Goal: Transaction & Acquisition: Register for event/course

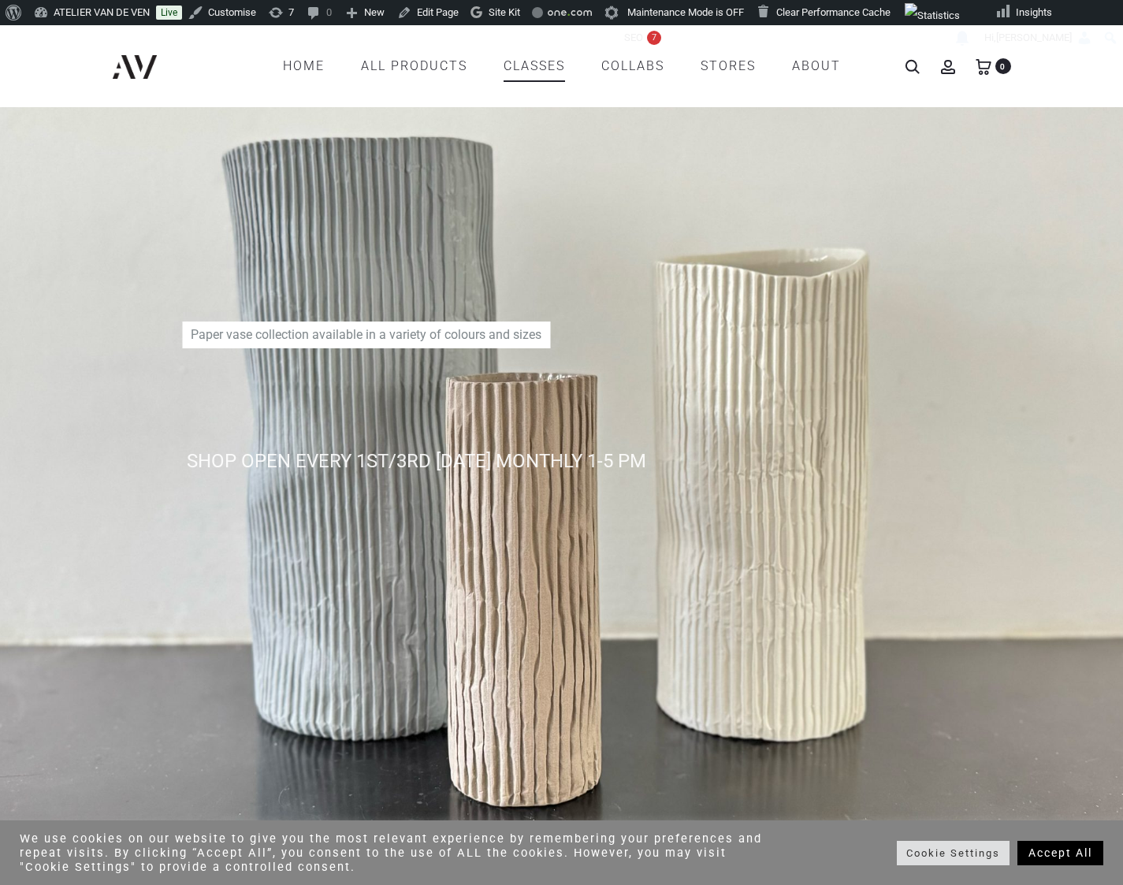
click at [525, 65] on link "CLASSES" at bounding box center [533, 66] width 61 height 27
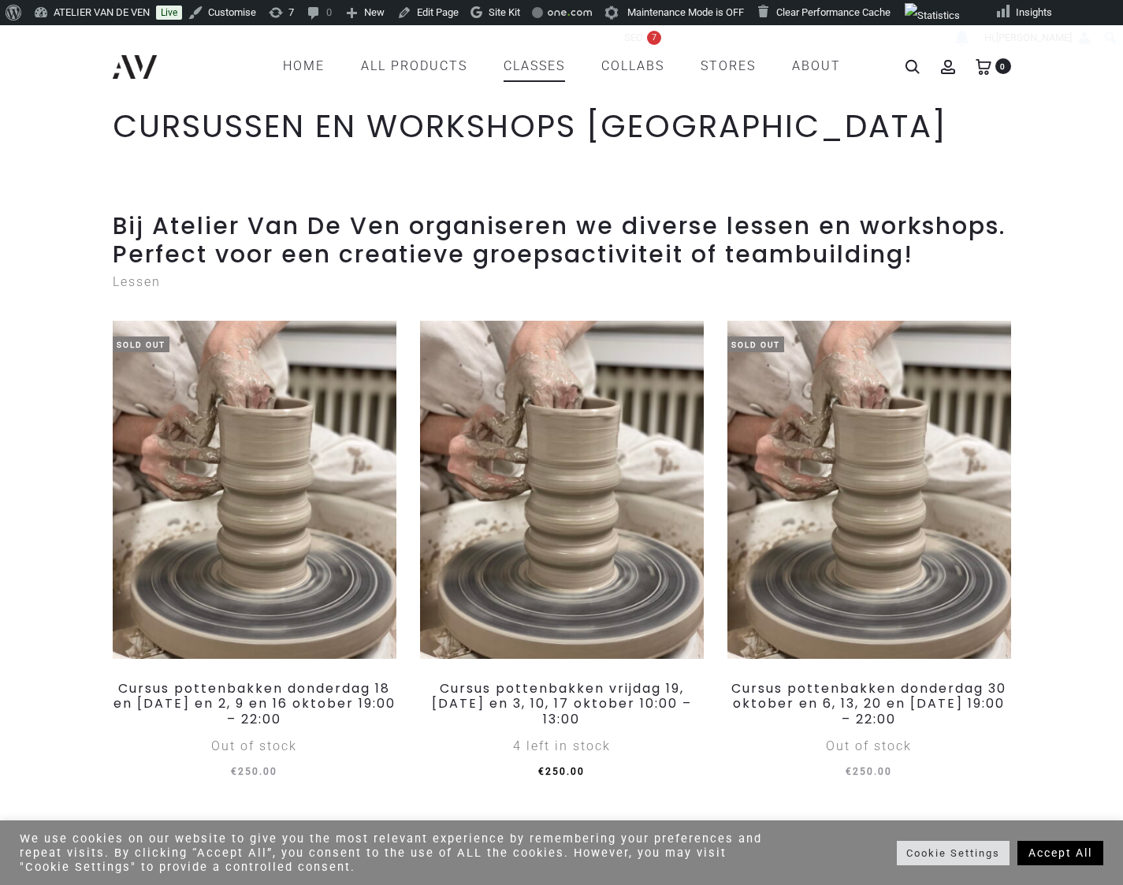
click at [1071, 851] on link "Accept All" at bounding box center [1060, 853] width 86 height 24
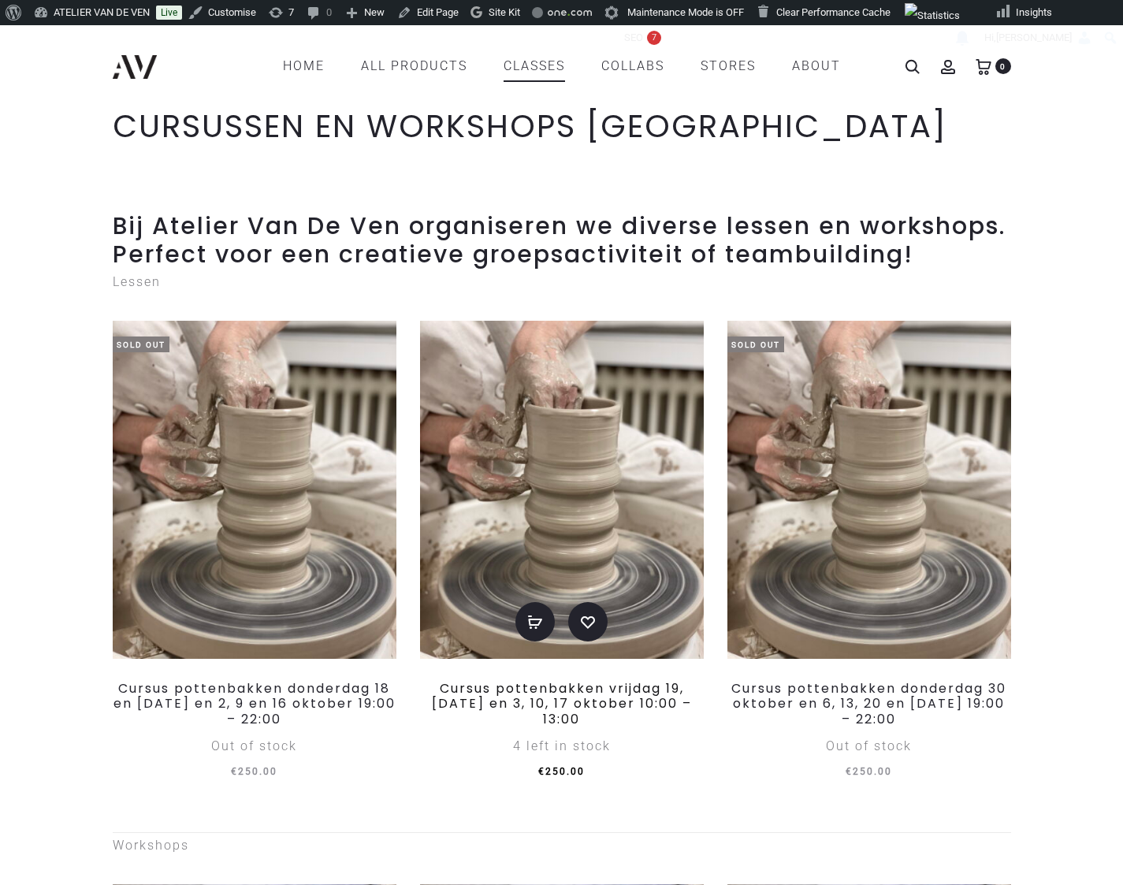
click at [640, 724] on link "Cursus pottenbakken vrijdag 19, [DATE] en 3, 10, [DATE] 10:00 – 13:00" at bounding box center [562, 703] width 260 height 48
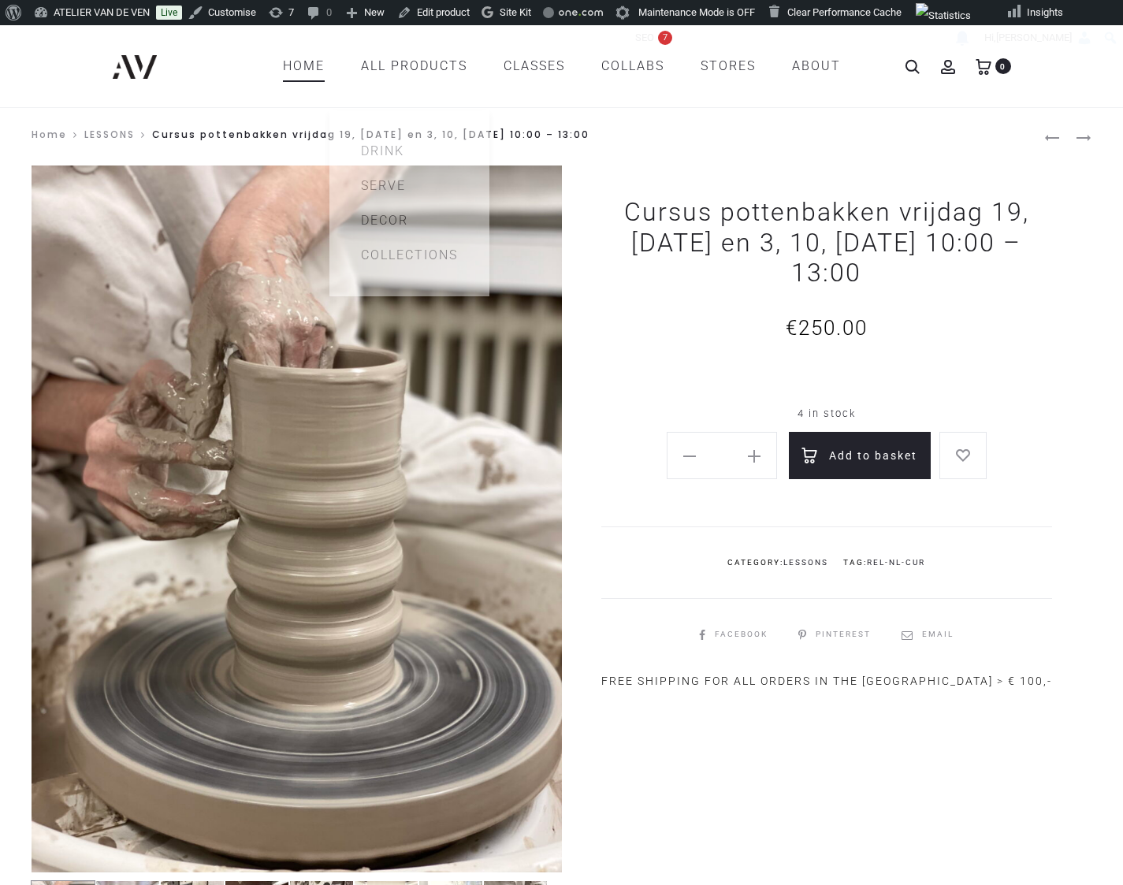
click at [322, 67] on link "Home" at bounding box center [304, 66] width 42 height 27
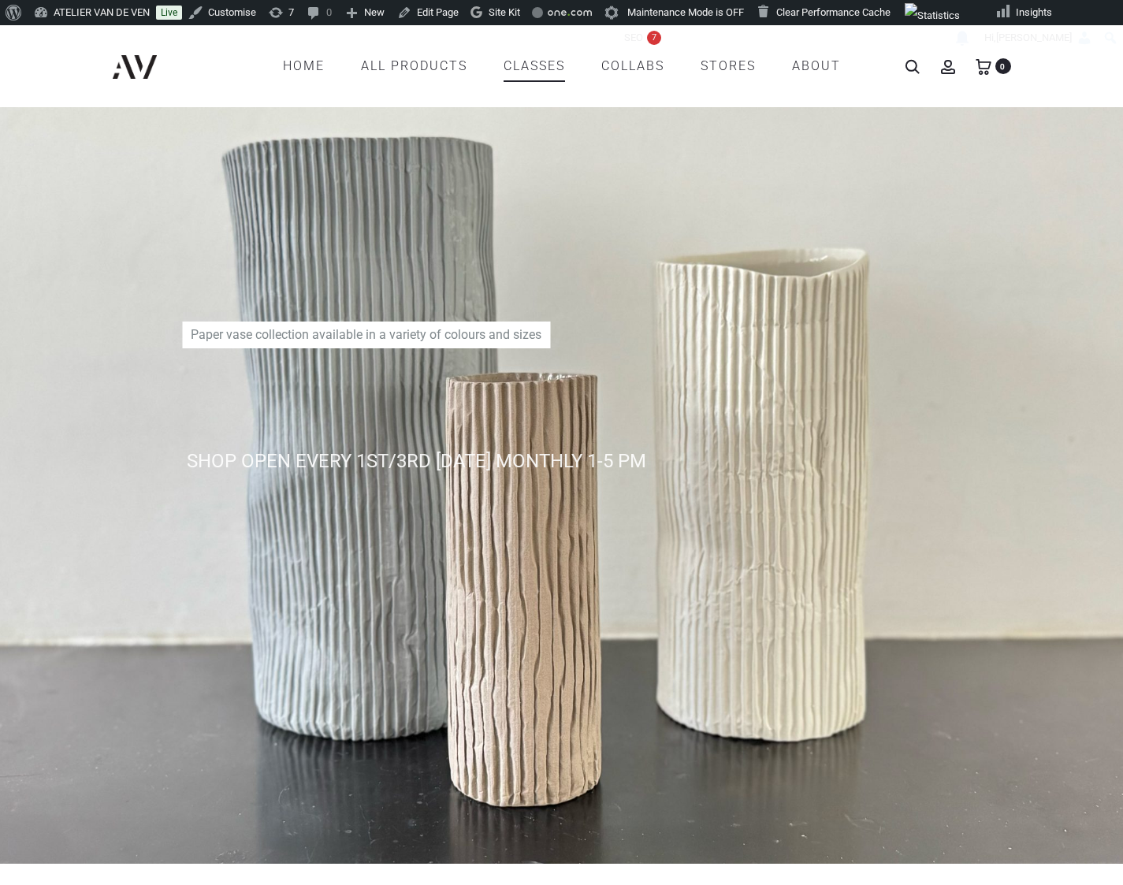
click at [537, 67] on link "CLASSES" at bounding box center [533, 66] width 61 height 27
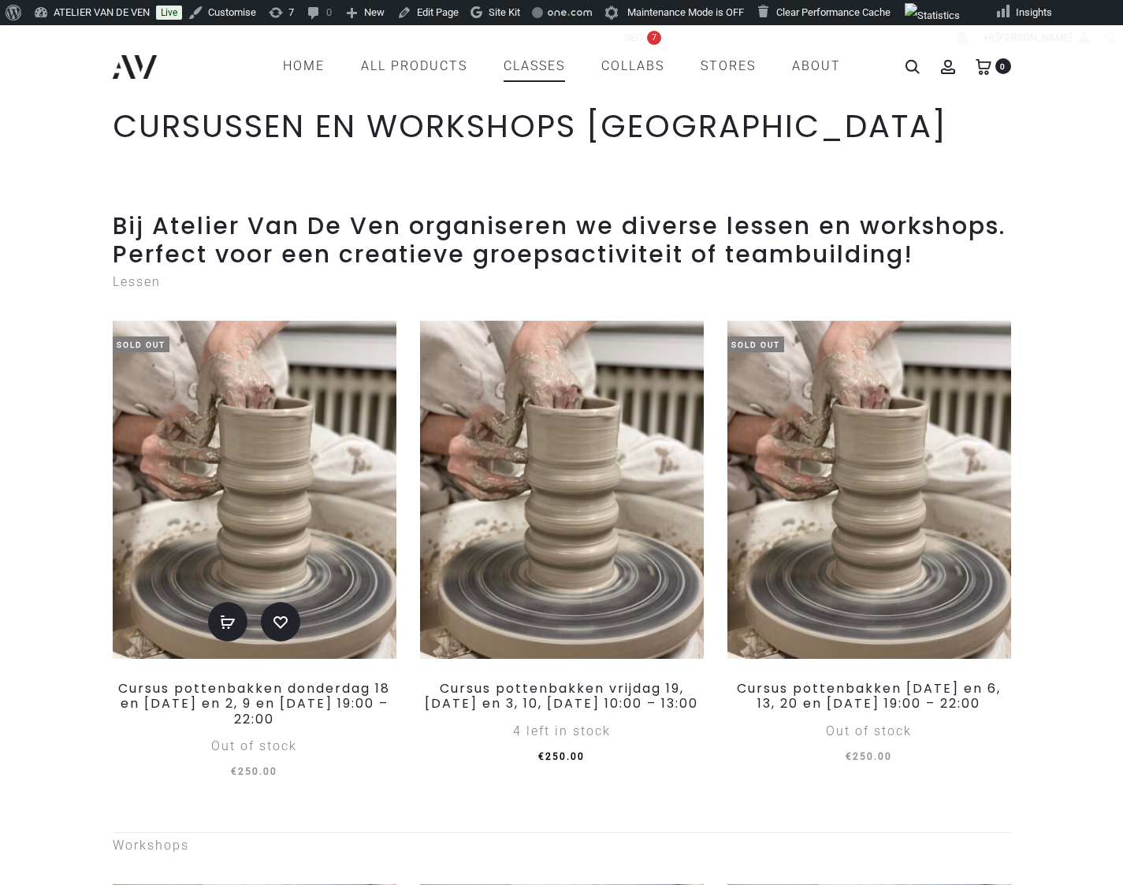
click at [333, 577] on img at bounding box center [255, 490] width 284 height 338
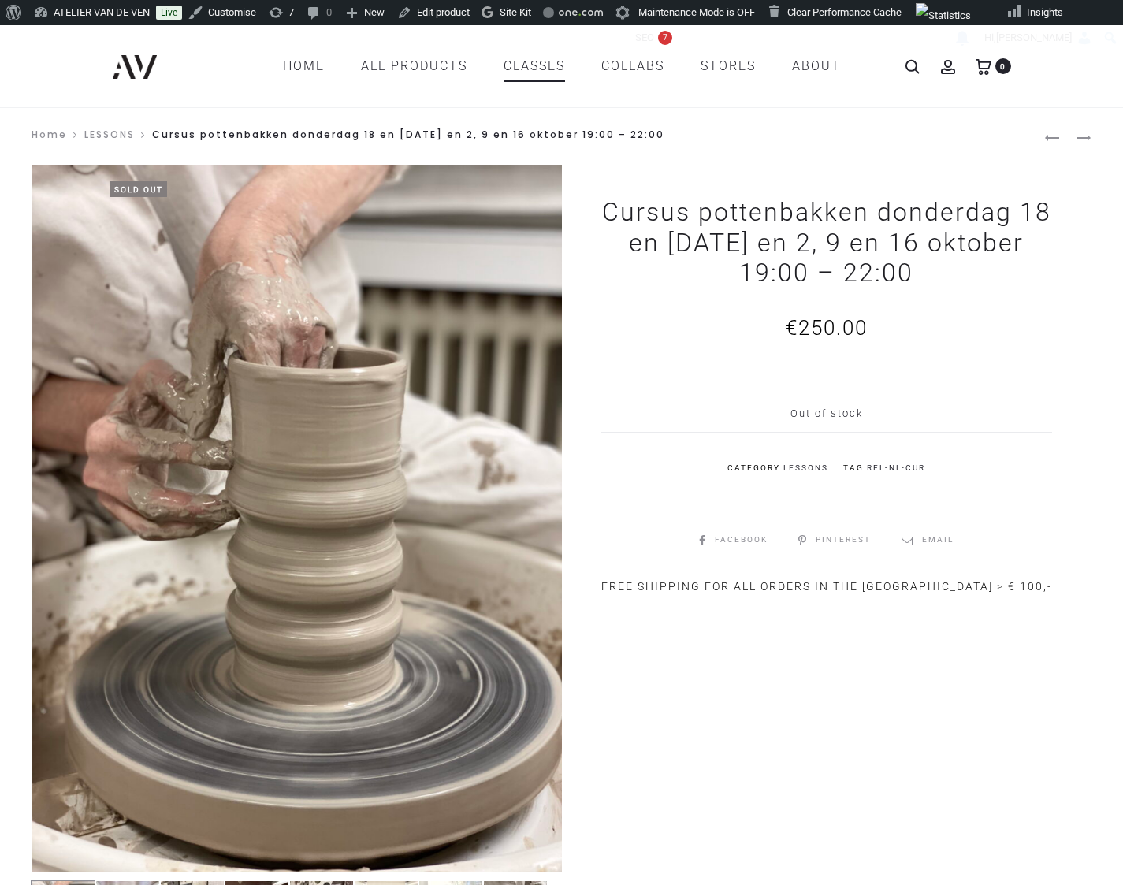
click at [516, 64] on link "CLASSES" at bounding box center [533, 66] width 61 height 27
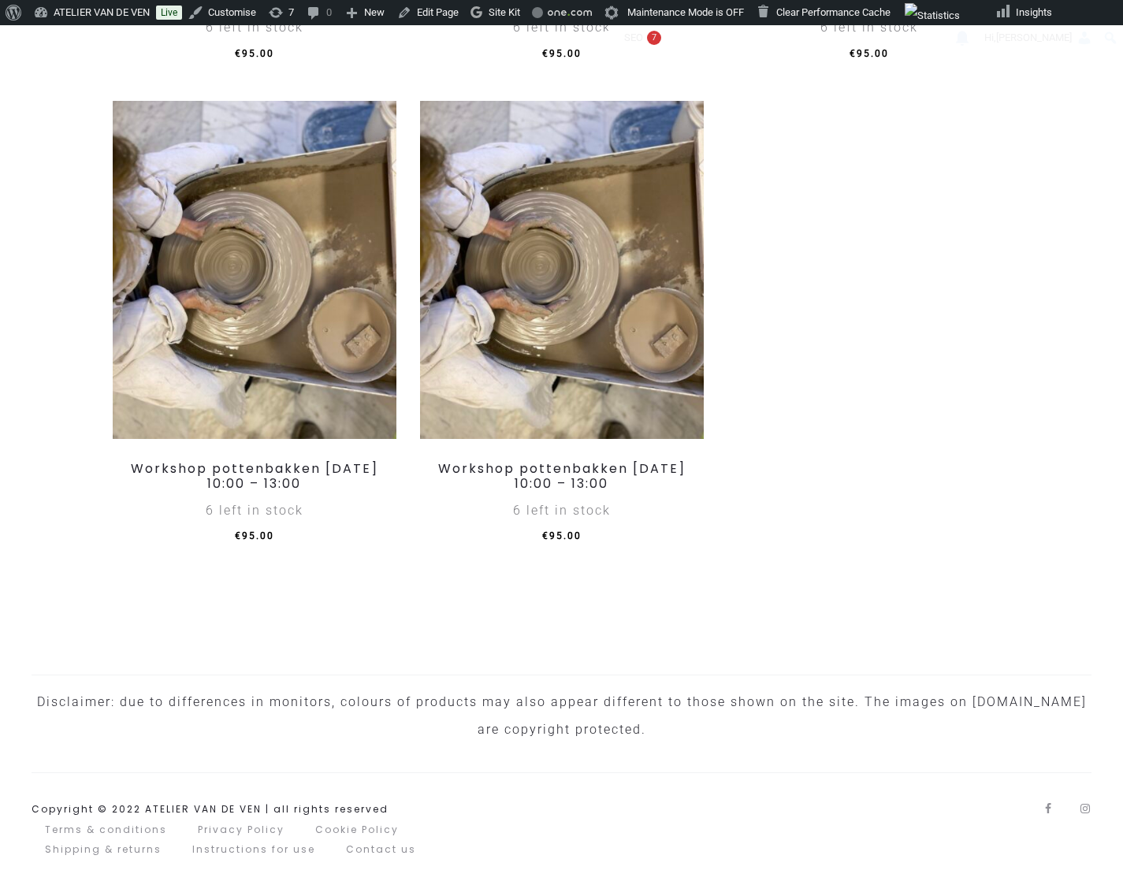
scroll to position [1773, 0]
click at [583, 320] on img at bounding box center [562, 270] width 284 height 338
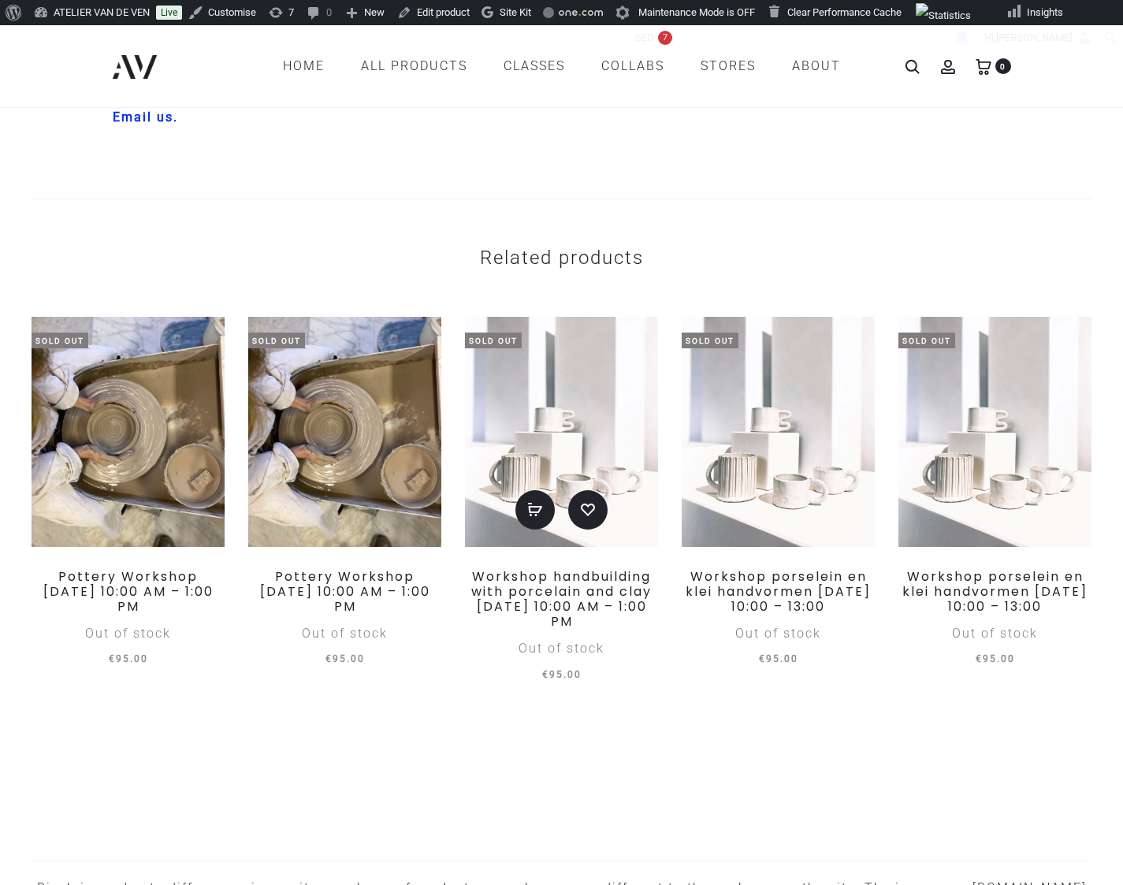
scroll to position [2958, 0]
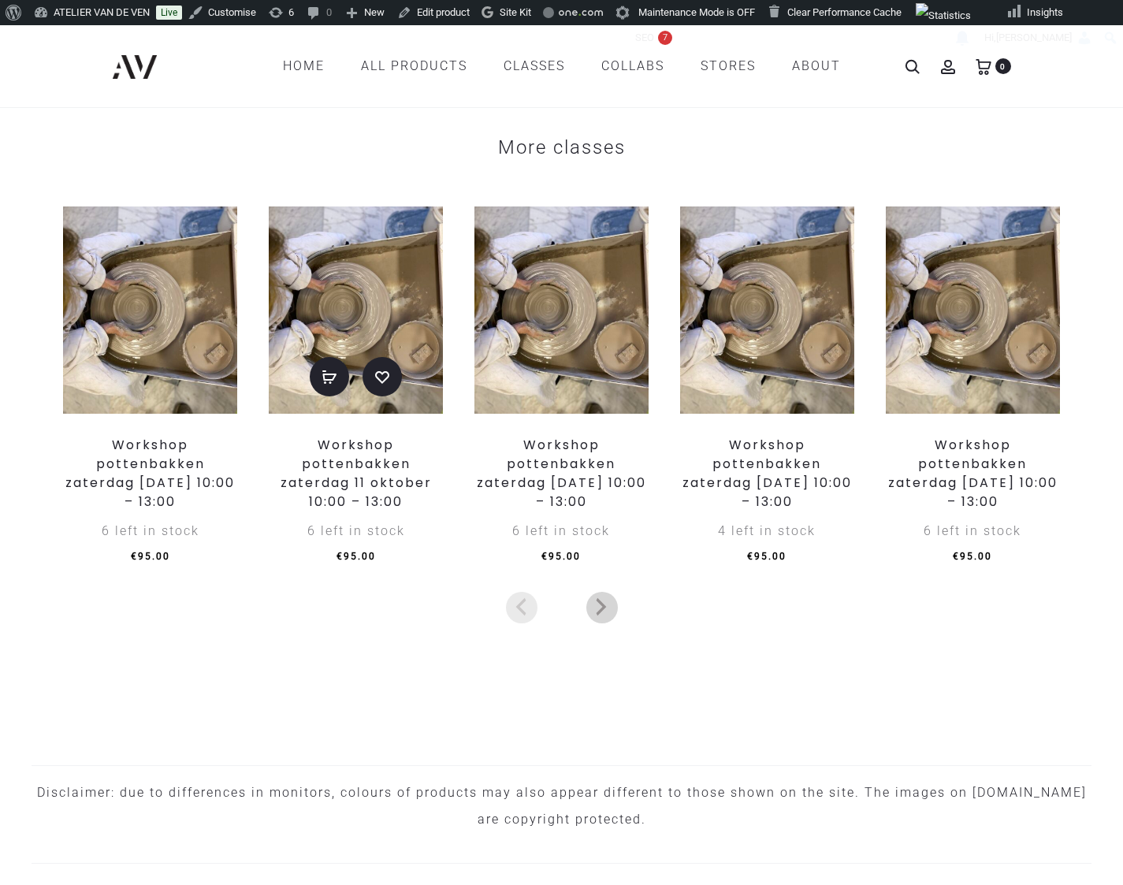
scroll to position [3026, 0]
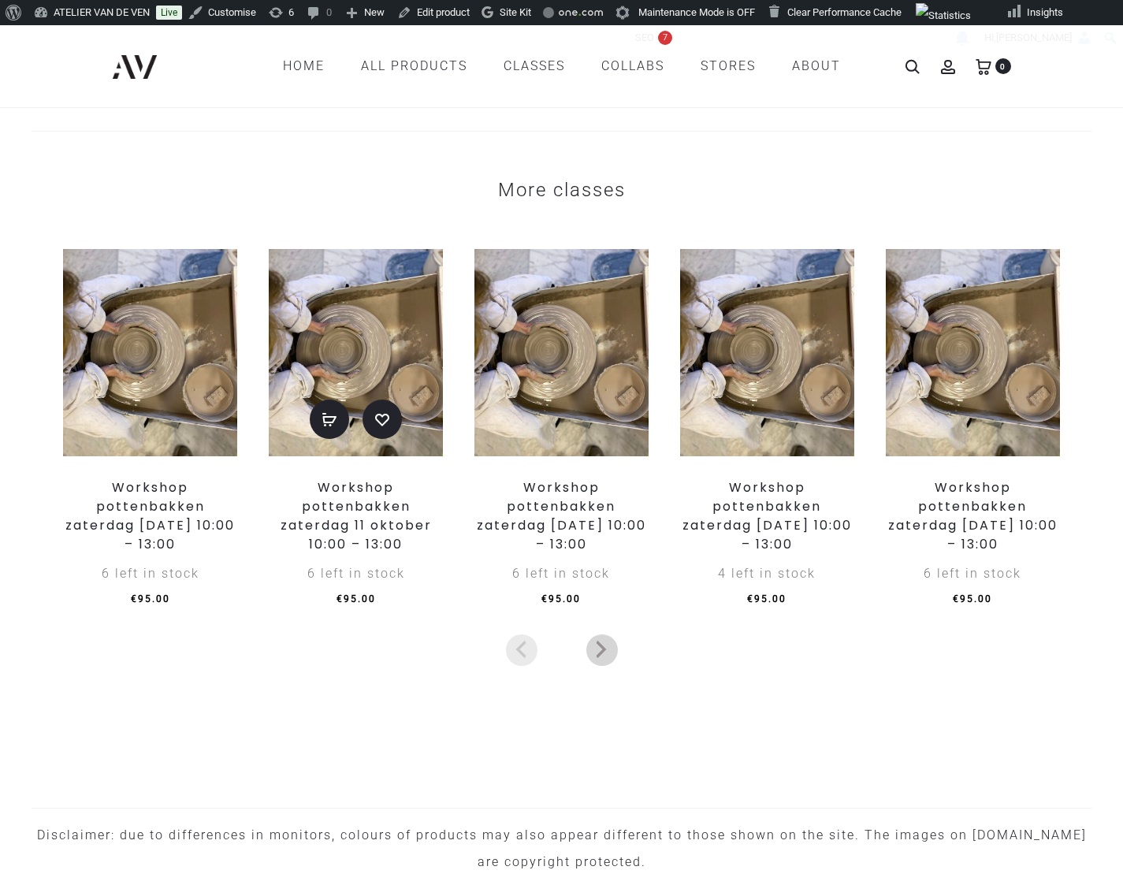
click at [408, 388] on img at bounding box center [356, 352] width 174 height 207
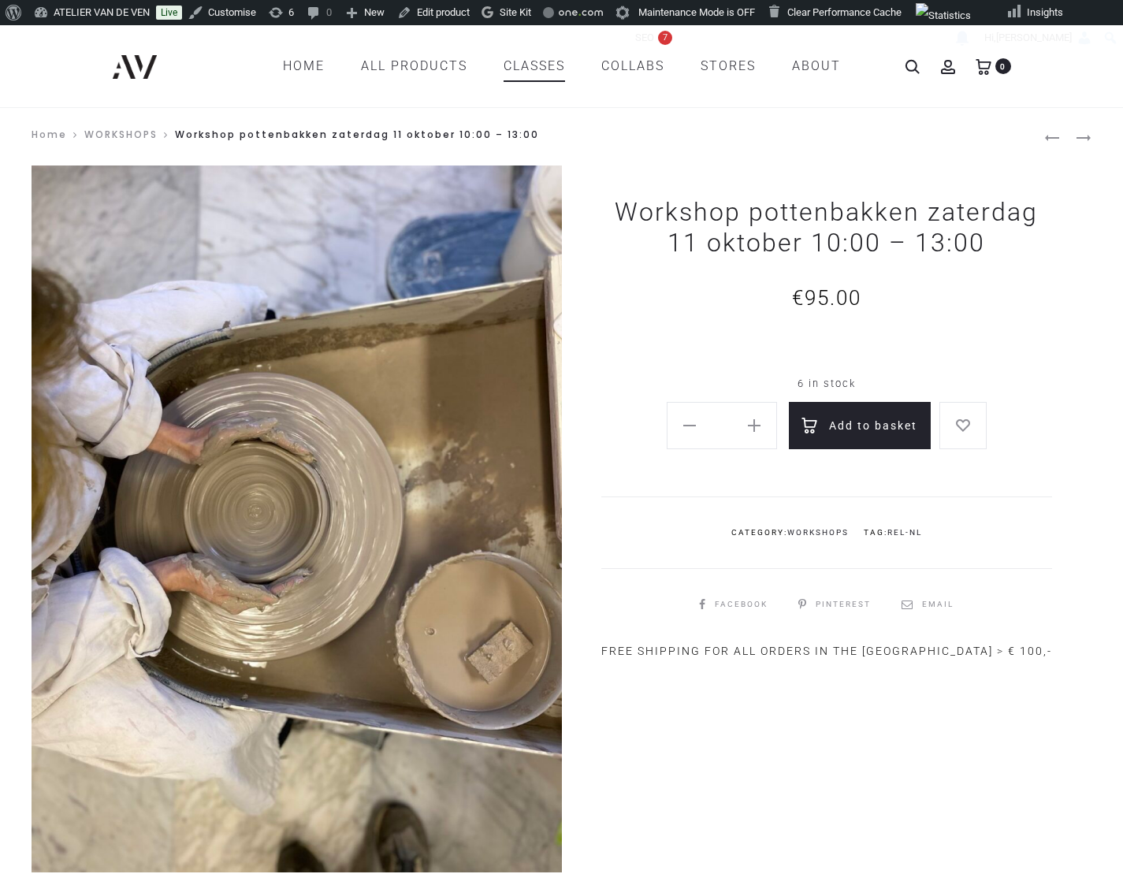
click at [537, 62] on link "CLASSES" at bounding box center [533, 66] width 61 height 27
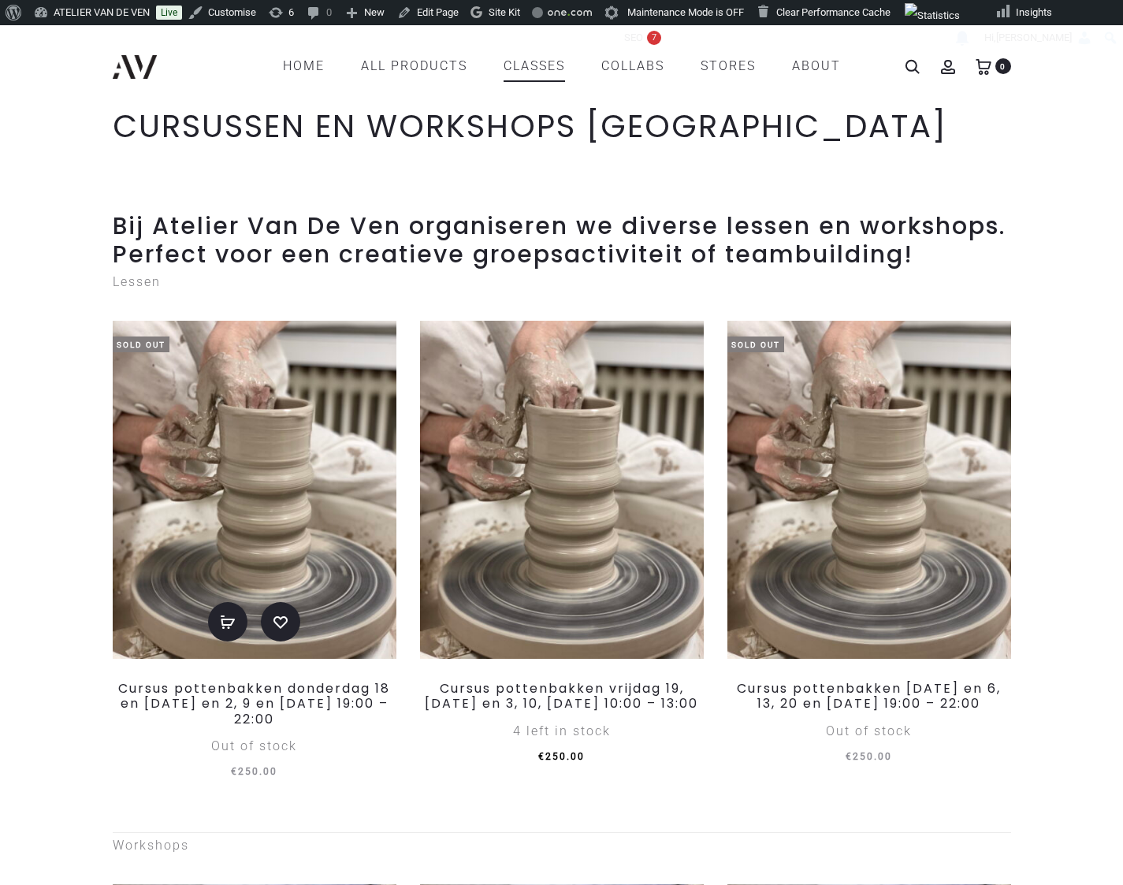
click at [344, 479] on img at bounding box center [255, 490] width 284 height 338
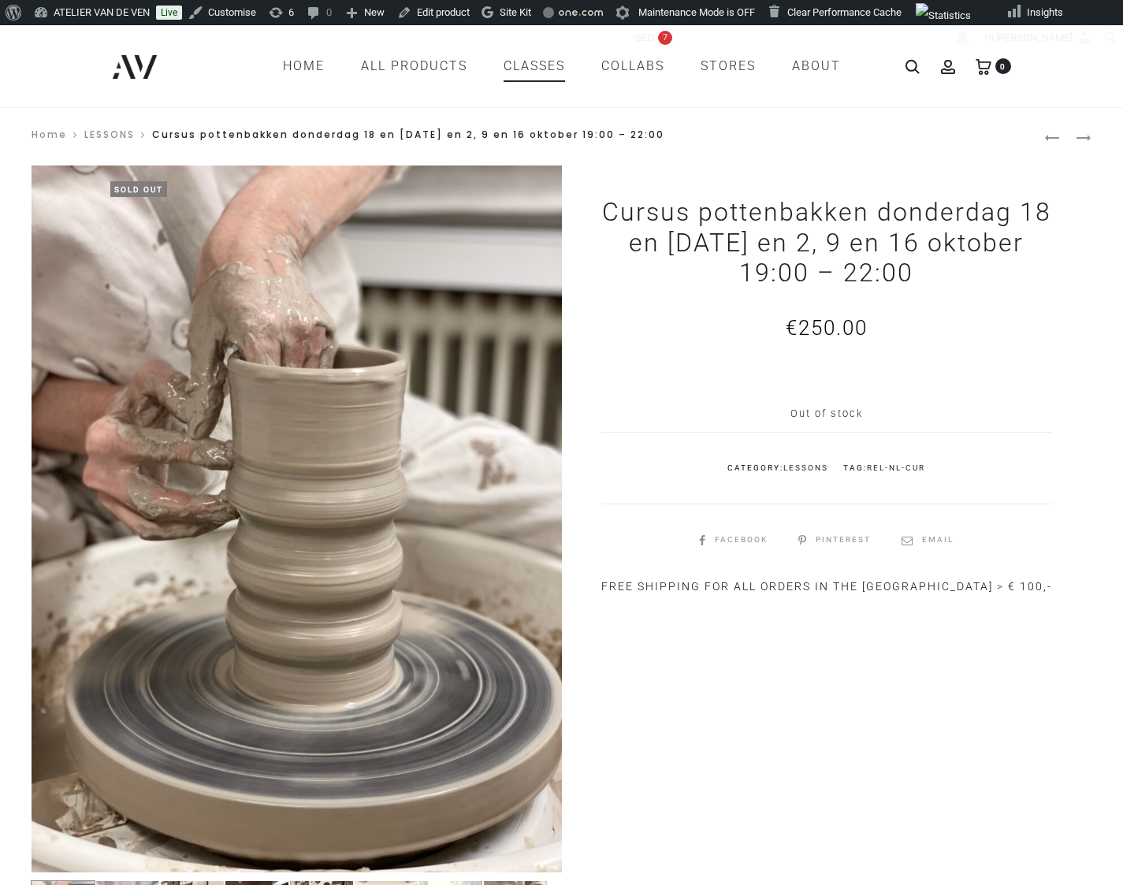
click at [527, 71] on link "CLASSES" at bounding box center [533, 66] width 61 height 27
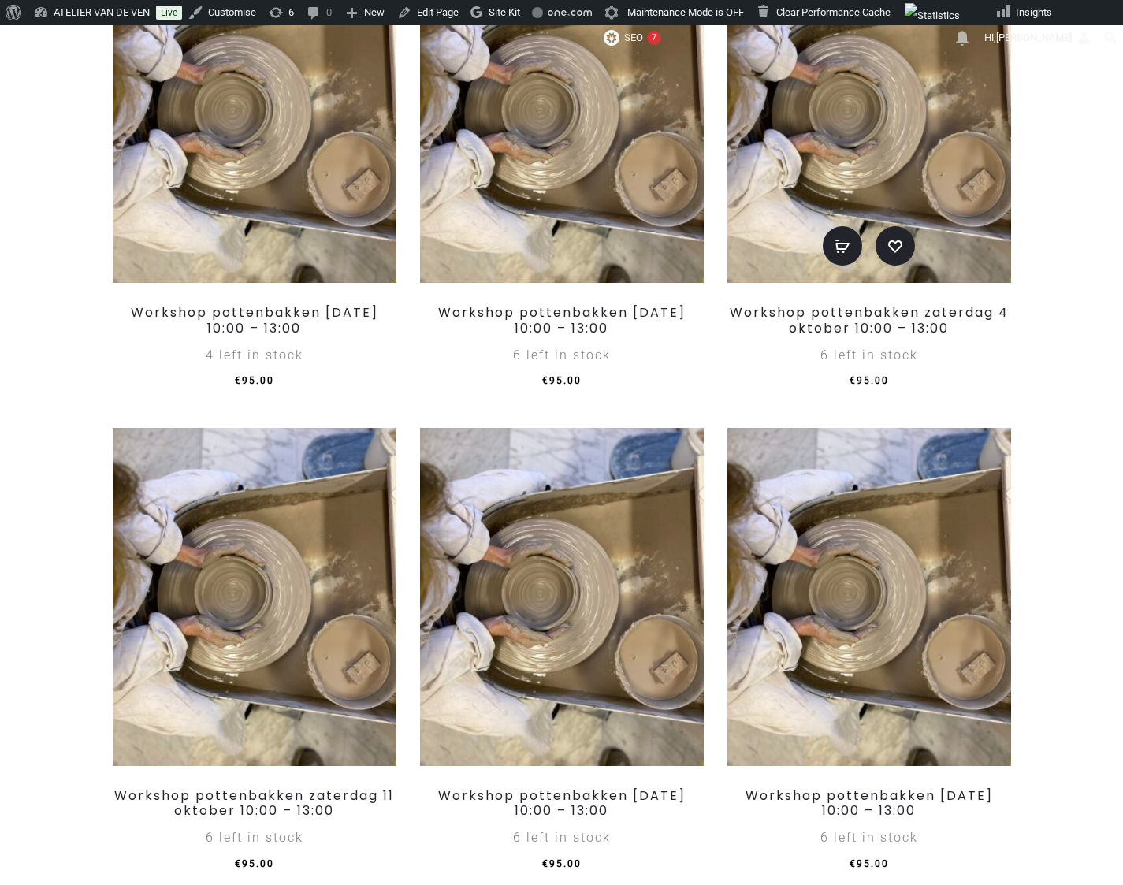
click at [925, 255] on img at bounding box center [869, 114] width 284 height 338
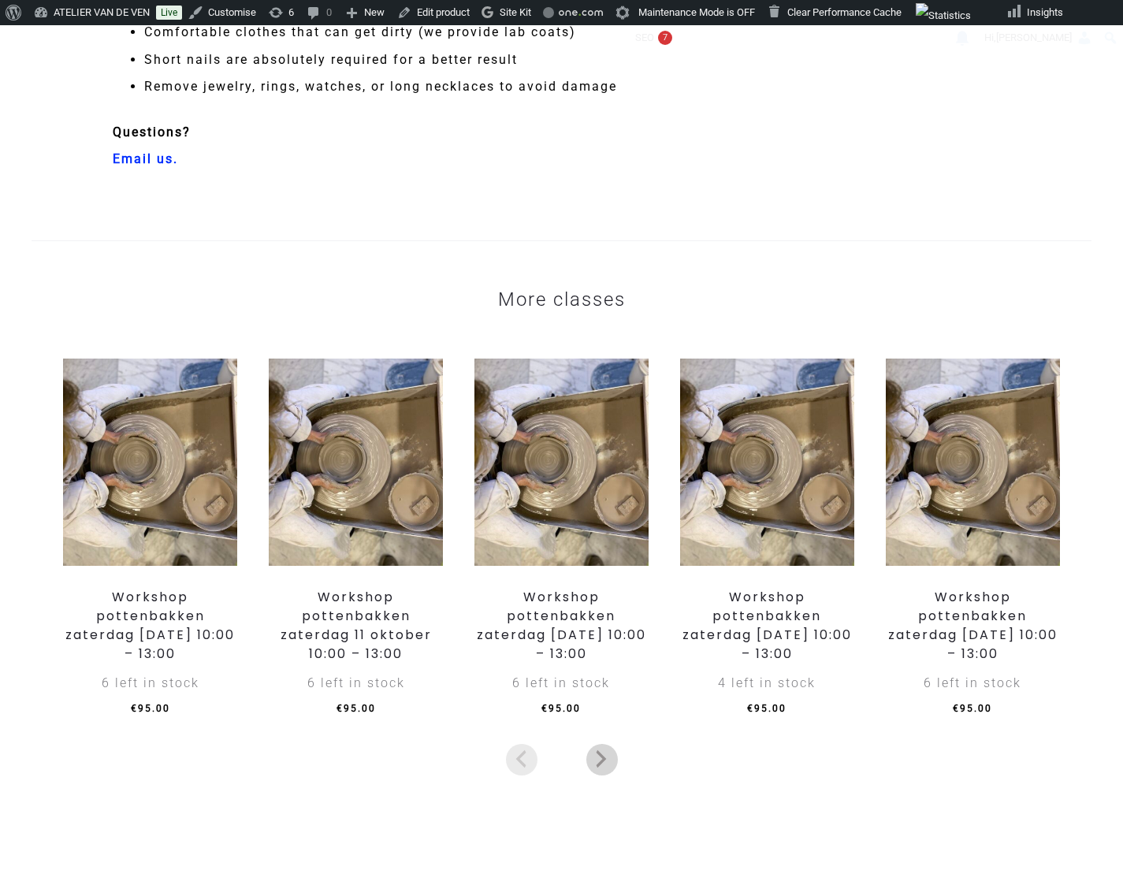
scroll to position [2918, 0]
